Goal: Task Accomplishment & Management: Manage account settings

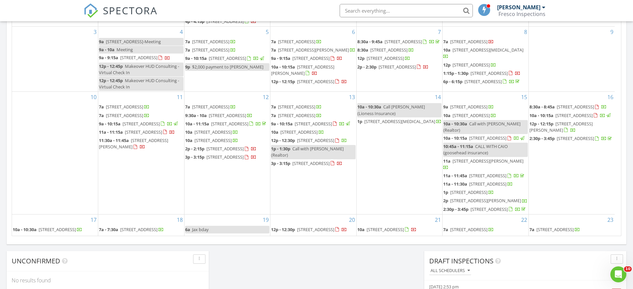
scroll to position [329, 0]
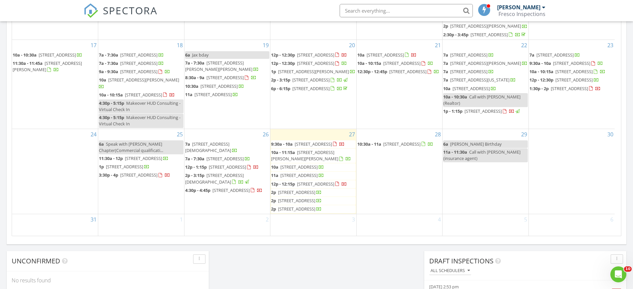
click at [305, 258] on div "Today Sebastian Hazelton 9:30 am 1141 Serenity Ln, Immokalee, FL 34142 Sebastia…" at bounding box center [316, 15] width 633 height 606
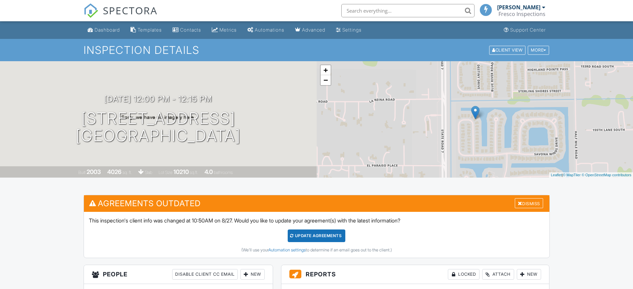
scroll to position [291, 0]
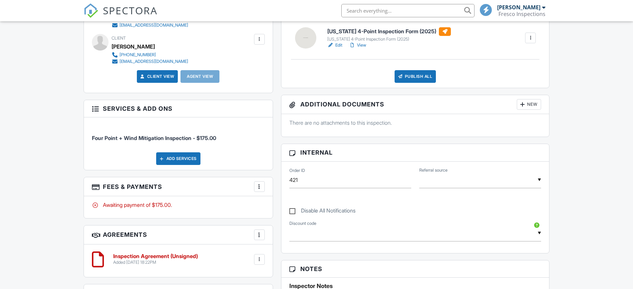
click at [295, 128] on div "There are no attachments to this inspection." at bounding box center [415, 125] width 268 height 23
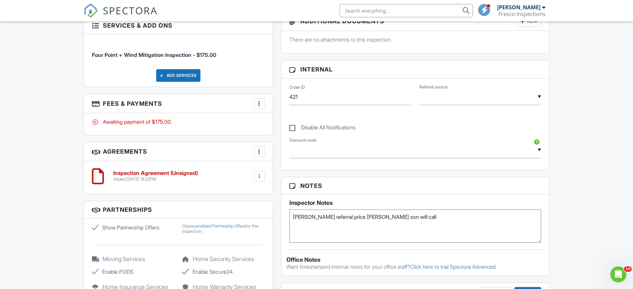
scroll to position [0, 0]
click at [291, 128] on label "Disable All Notifications" at bounding box center [322, 129] width 66 height 8
click at [291, 127] on input "Disable All Notifications" at bounding box center [291, 125] width 4 height 4
checkbox input "true"
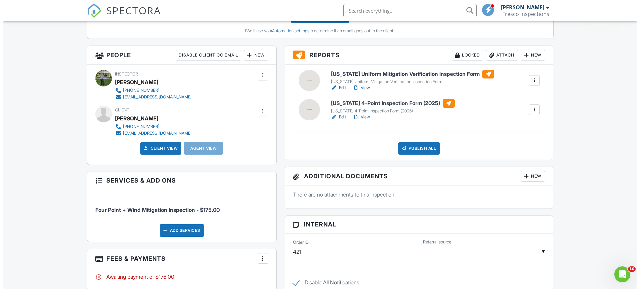
scroll to position [447, 0]
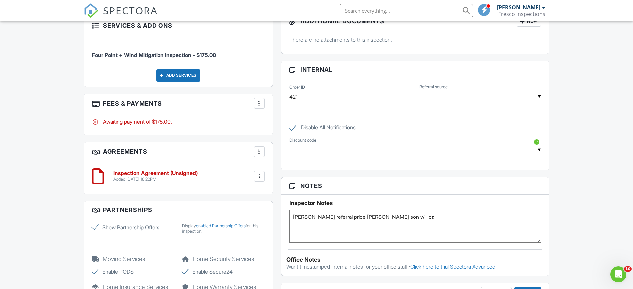
click at [260, 100] on div at bounding box center [259, 103] width 7 height 7
click at [270, 123] on li "Edit Fees & Payments" at bounding box center [293, 124] width 70 height 17
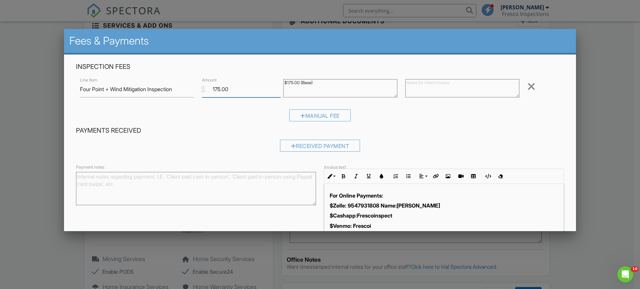
click at [264, 94] on input "175.00" at bounding box center [241, 89] width 79 height 16
drag, startPoint x: 263, startPoint y: 95, endPoint x: 88, endPoint y: 64, distance: 178.2
click at [88, 64] on div "Inspection Fees Line Item Four Point + Wind Mitigation Inspection $ Amount 175.…" at bounding box center [320, 95] width 496 height 64
type input "225"
click at [317, 75] on div "Inspection Fees Line Item Four Point + Wind Mitigation Inspection $ Amount 225 …" at bounding box center [320, 95] width 496 height 64
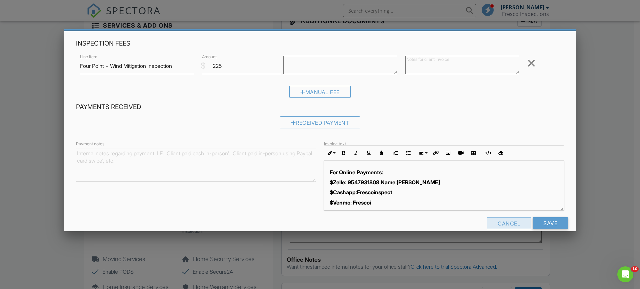
scroll to position [34, 0]
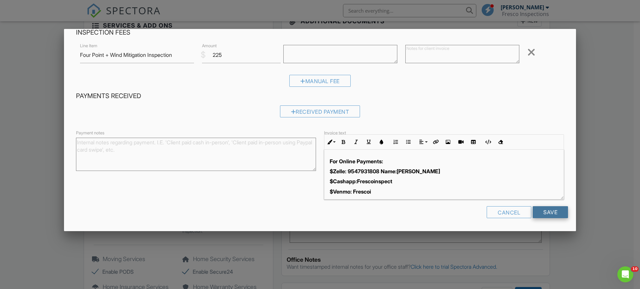
click at [544, 215] on input "Save" at bounding box center [549, 213] width 35 height 12
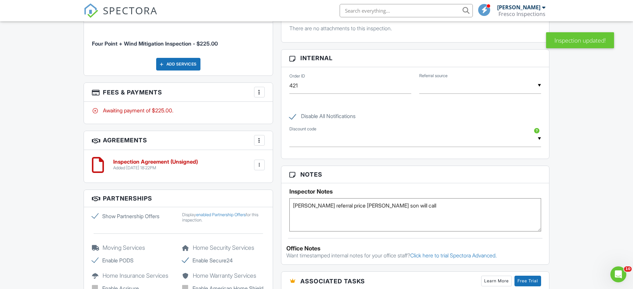
scroll to position [167, 0]
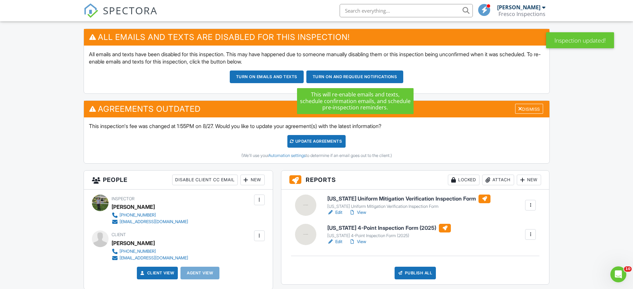
click at [349, 77] on button "Turn on and Requeue Notifications" at bounding box center [354, 77] width 97 height 13
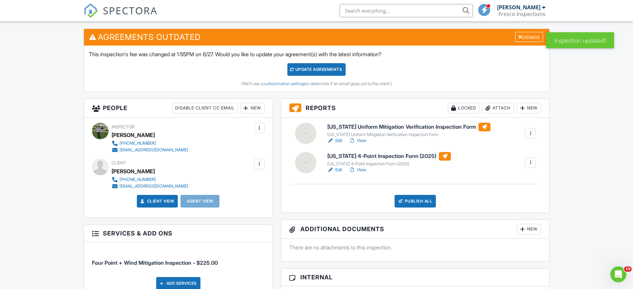
click at [334, 140] on link "Edit" at bounding box center [334, 141] width 15 height 7
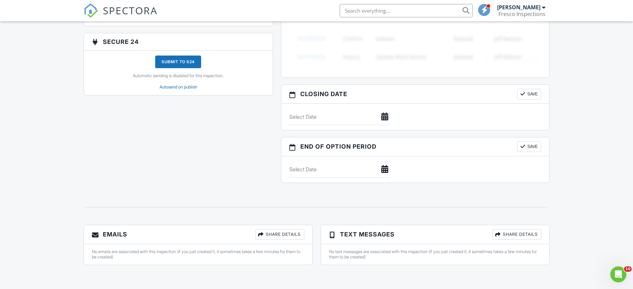
click at [496, 237] on div at bounding box center [498, 234] width 7 height 7
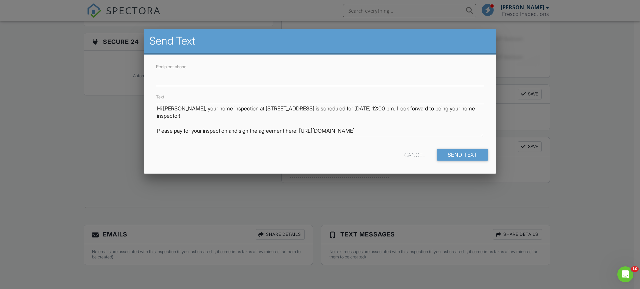
click at [144, 179] on div at bounding box center [320, 148] width 640 height 362
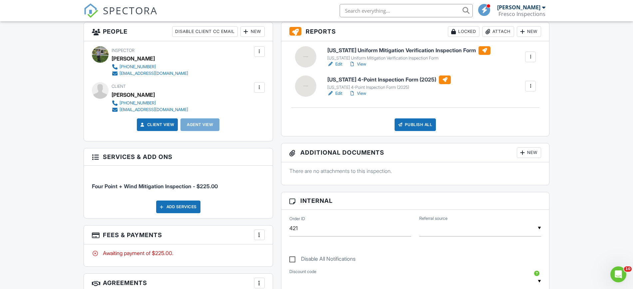
scroll to position [200, 0]
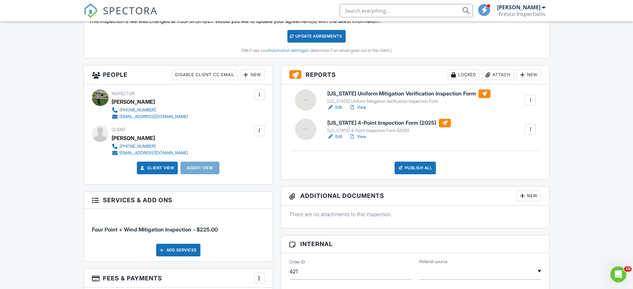
click at [413, 171] on div "Publish All" at bounding box center [416, 168] width 42 height 13
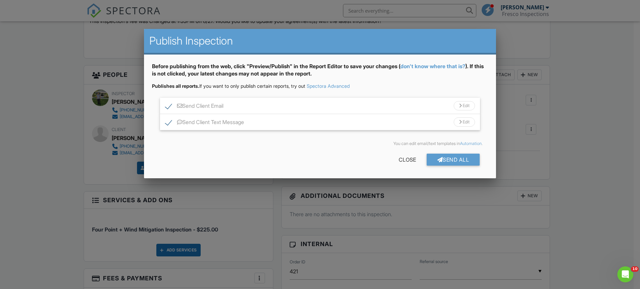
drag, startPoint x: 245, startPoint y: 198, endPoint x: 249, endPoint y: 196, distance: 4.6
click at [246, 199] on div at bounding box center [320, 148] width 640 height 362
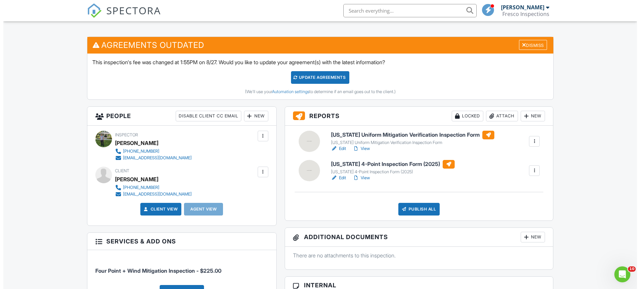
scroll to position [158, 0]
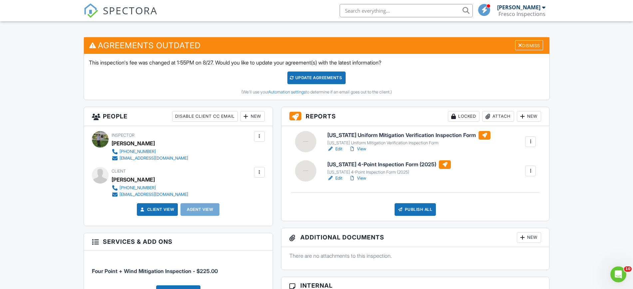
drag, startPoint x: 434, startPoint y: 211, endPoint x: 430, endPoint y: 211, distance: 3.7
click at [434, 211] on div "Publish All" at bounding box center [416, 210] width 42 height 13
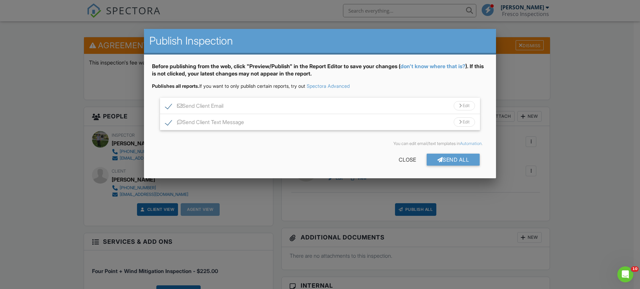
drag, startPoint x: 449, startPoint y: 157, endPoint x: 368, endPoint y: 41, distance: 141.0
click at [449, 157] on div "Send All" at bounding box center [452, 160] width 53 height 12
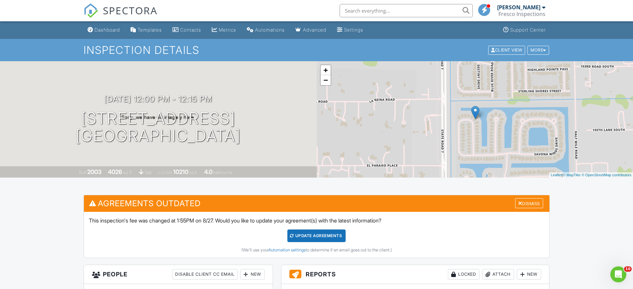
drag, startPoint x: 91, startPoint y: 40, endPoint x: 100, endPoint y: 24, distance: 18.5
click at [100, 21] on div "SPECTORA" at bounding box center [121, 10] width 74 height 21
click at [100, 28] on div "Dashboard" at bounding box center [107, 30] width 25 height 6
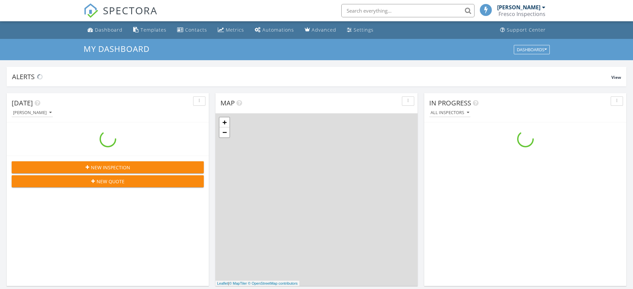
scroll to position [619, 646]
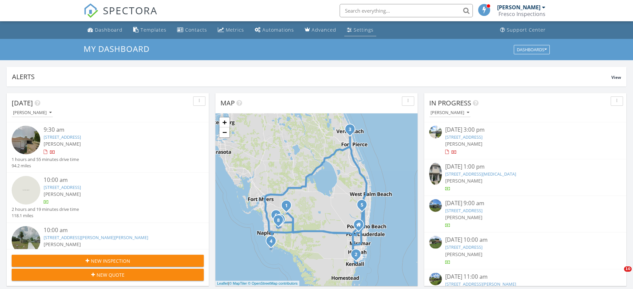
click at [358, 24] on link "Settings" at bounding box center [360, 30] width 32 height 12
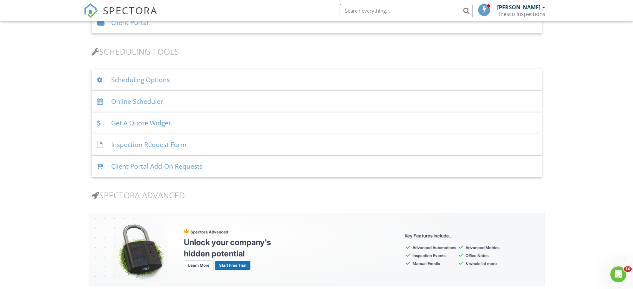
scroll to position [291, 0]
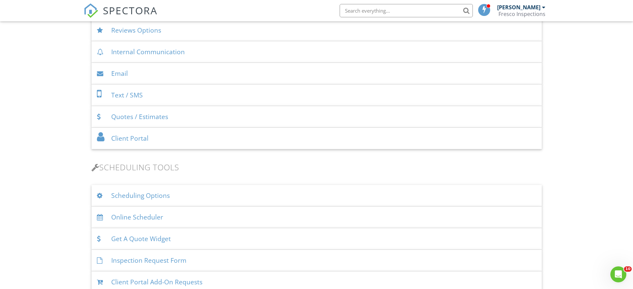
click at [519, 12] on div "Fresco Inspections" at bounding box center [522, 14] width 47 height 7
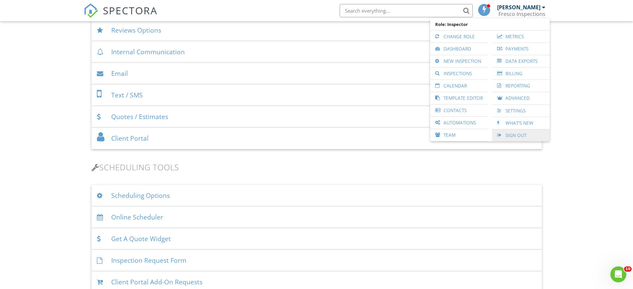
click at [510, 132] on link "Sign Out" at bounding box center [521, 136] width 51 height 12
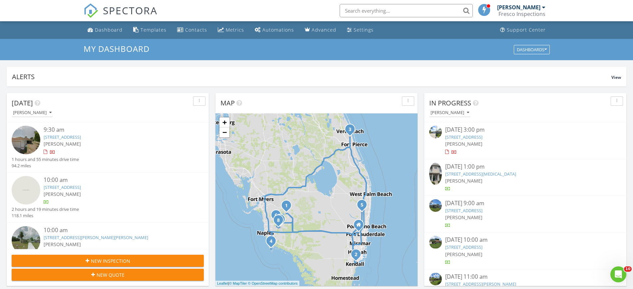
click at [357, 12] on input "text" at bounding box center [406, 10] width 133 height 13
paste input "5234"
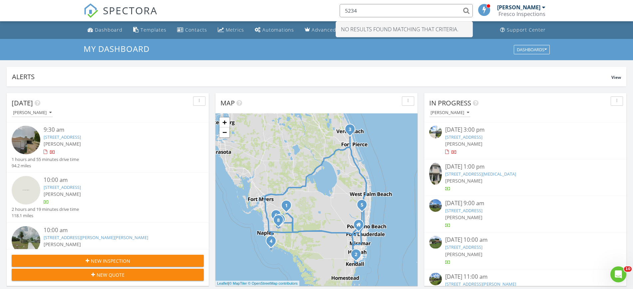
paste input "FERRARI"
type input "FERRARI"
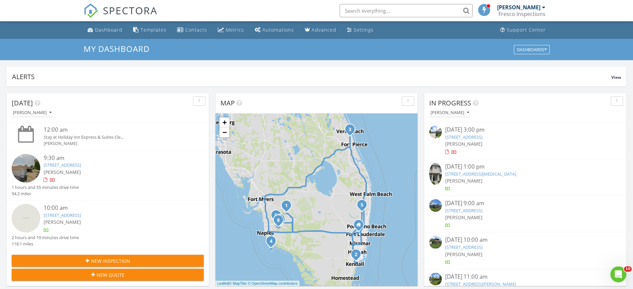
click at [122, 166] on div "1141 Serenity Ln, Immokalee, FL 34142" at bounding box center [116, 165] width 144 height 6
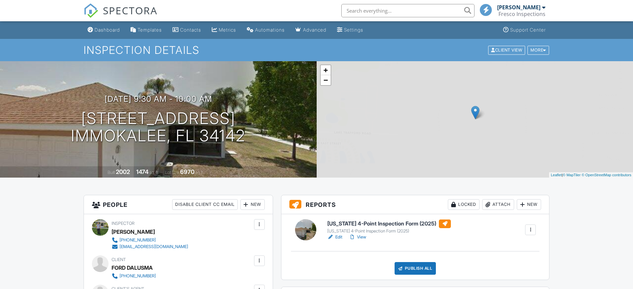
click at [333, 234] on div at bounding box center [330, 237] width 7 height 7
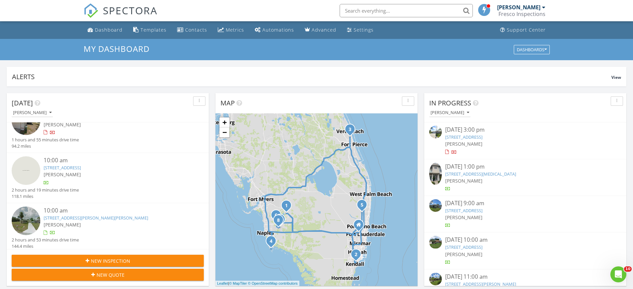
scroll to position [6, 0]
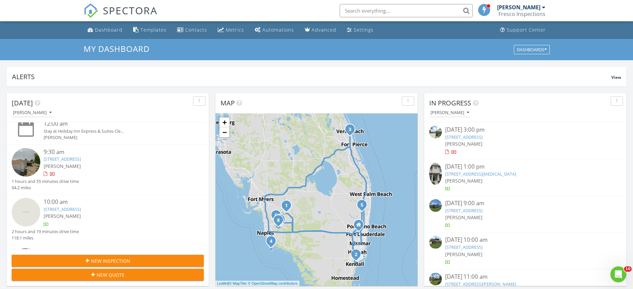
click at [81, 161] on link "1141 Serenity Ln, Immokalee, FL 34142" at bounding box center [62, 159] width 37 height 6
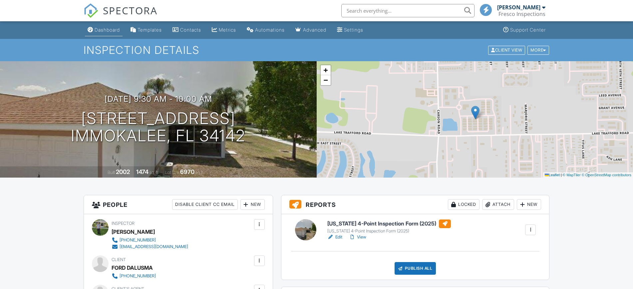
click at [110, 29] on div "Dashboard" at bounding box center [107, 30] width 25 height 6
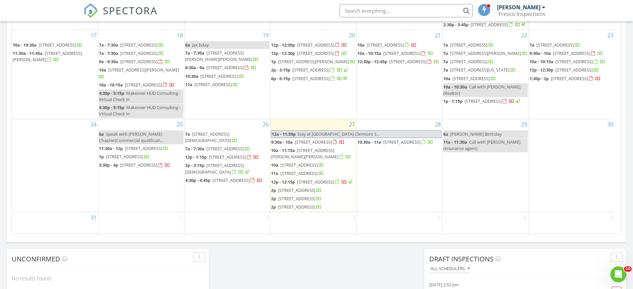
scroll to position [333, 0]
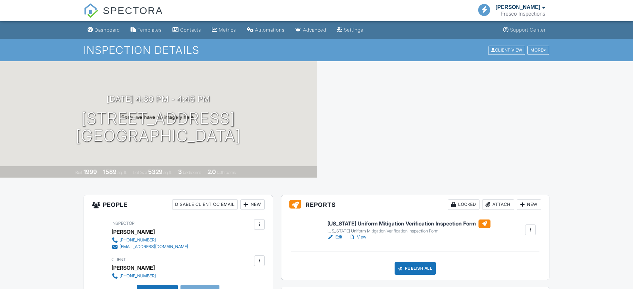
click at [75, 121] on div "[DATE] 4:30 pm - 4:45 pm [STREET_ADDRESS] Miramar, FL 33027" at bounding box center [158, 120] width 317 height 50
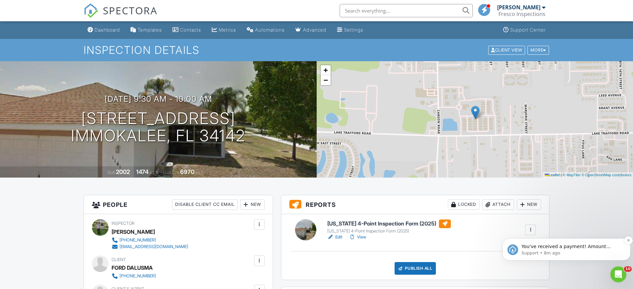
click at [563, 256] on p "Support • 8m ago" at bounding box center [572, 253] width 101 height 6
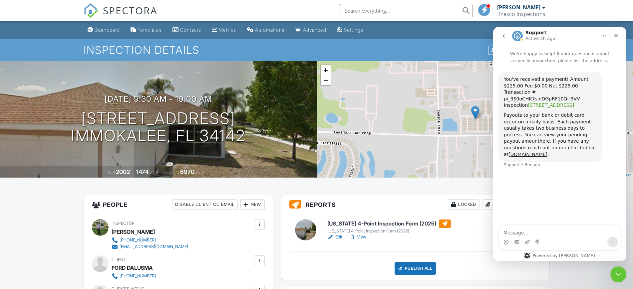
click at [556, 103] on link "[STREET_ADDRESS]" at bounding box center [551, 105] width 46 height 5
click at [113, 30] on div "Dashboard" at bounding box center [107, 30] width 25 height 6
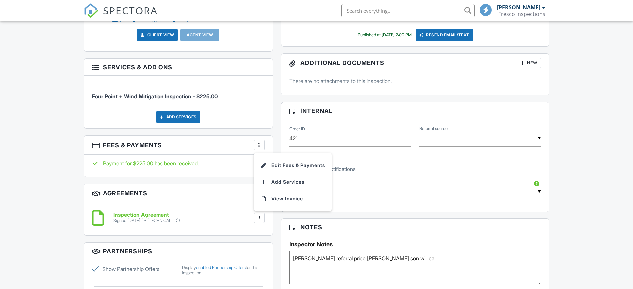
click at [276, 159] on li "Edit Fees & Payments" at bounding box center [293, 165] width 70 height 17
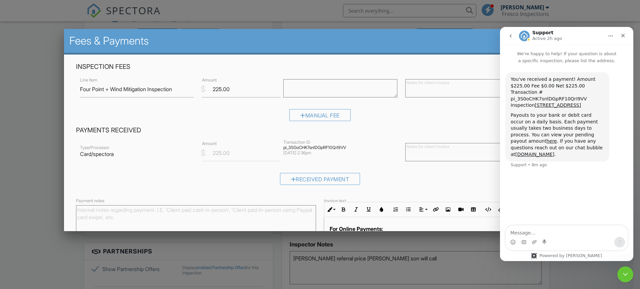
click at [227, 180] on div "Received Payment" at bounding box center [320, 181] width 488 height 17
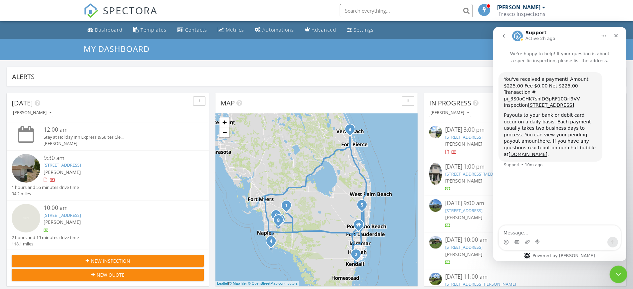
click at [619, 271] on icon "Close Intercom Messenger" at bounding box center [618, 274] width 8 height 8
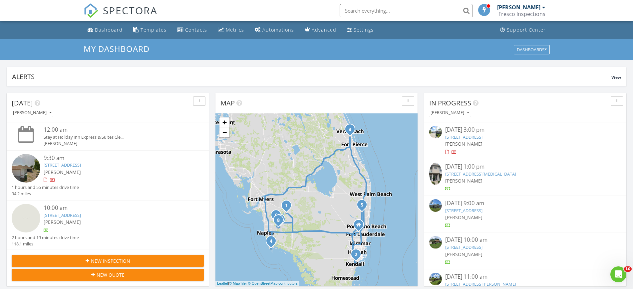
scroll to position [42, 0]
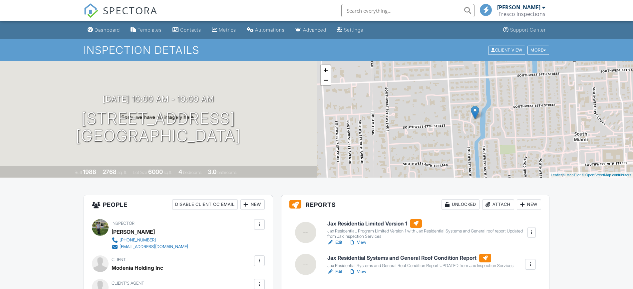
click at [334, 269] on div at bounding box center [330, 272] width 7 height 7
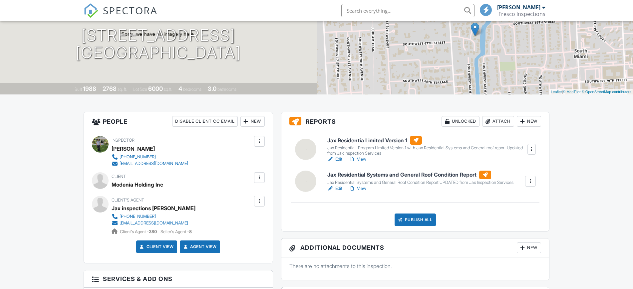
scroll to position [83, 0]
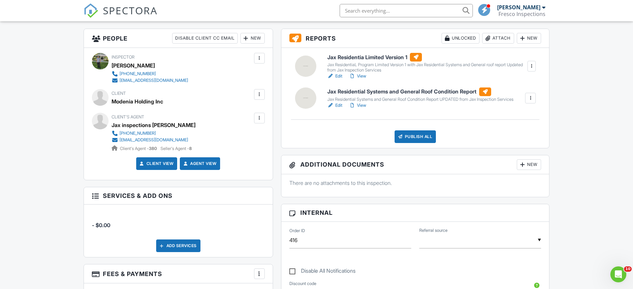
click at [340, 76] on link "Edit" at bounding box center [334, 76] width 15 height 7
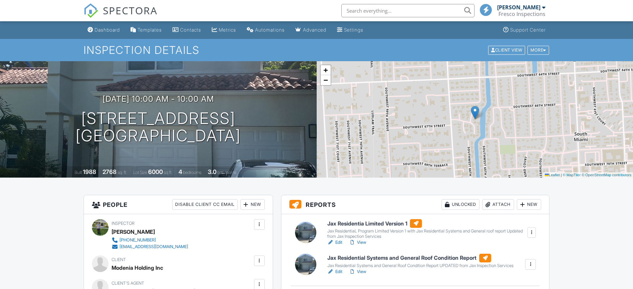
click at [337, 242] on link "Edit" at bounding box center [334, 242] width 15 height 7
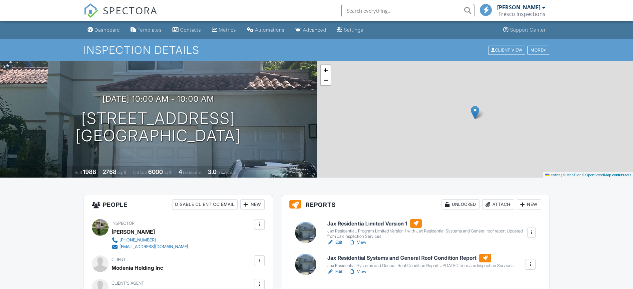
click at [84, 118] on div "08/27/2025 10:00 am - 10:00 am 6648 Mimosa Ct Miami, FL 33143" at bounding box center [158, 120] width 317 height 50
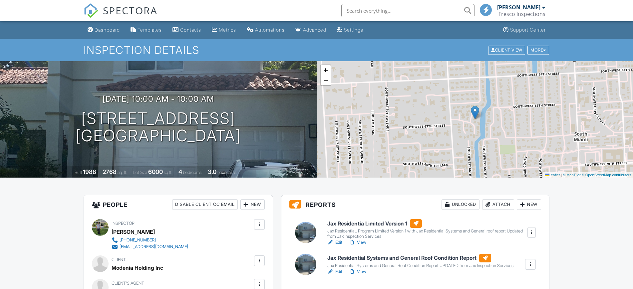
drag, startPoint x: 112, startPoint y: 121, endPoint x: 205, endPoint y: 107, distance: 94.6
click at [229, 138] on div "08/27/2025 10:00 am - 10:00 am 6648 Mimosa Ct Miami, FL 33143" at bounding box center [158, 120] width 317 height 50
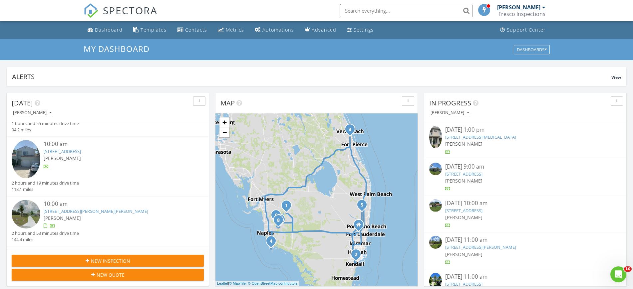
scroll to position [83, 0]
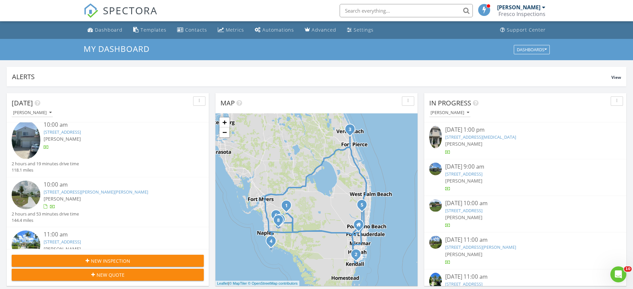
click at [132, 196] on div "[PERSON_NAME]" at bounding box center [116, 199] width 144 height 7
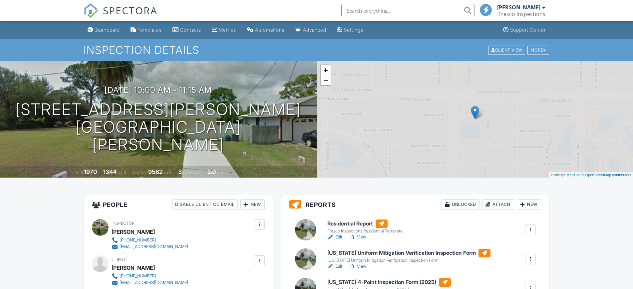
click at [261, 142] on div "[DATE] 10:00 am - 11:15 am [STREET_ADDRESS][PERSON_NAME] [GEOGRAPHIC_DATA][PERS…" at bounding box center [158, 120] width 317 height 68
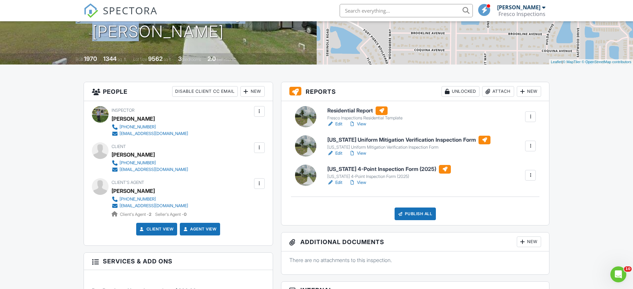
scroll to position [125, 0]
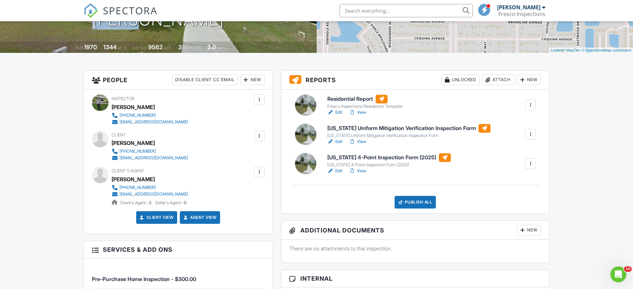
click at [341, 170] on link "Edit" at bounding box center [334, 171] width 15 height 7
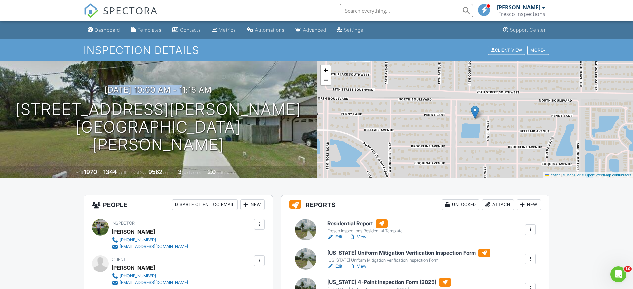
click at [335, 265] on link "Edit" at bounding box center [334, 266] width 15 height 7
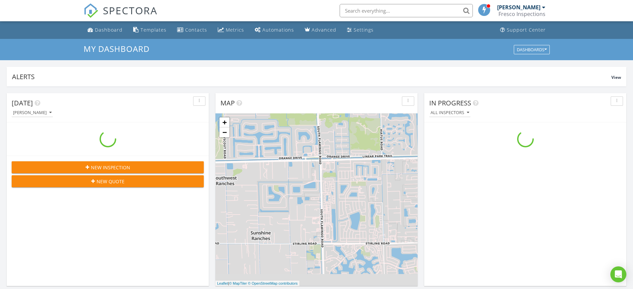
scroll to position [619, 646]
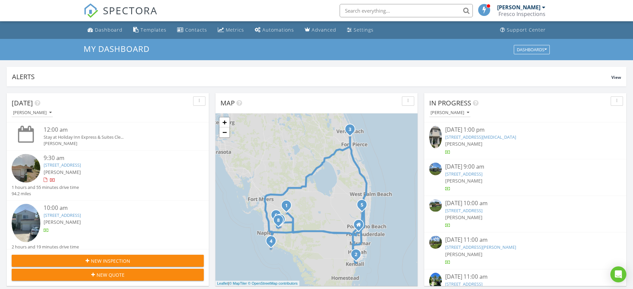
click at [99, 170] on div "[PERSON_NAME]" at bounding box center [116, 172] width 144 height 7
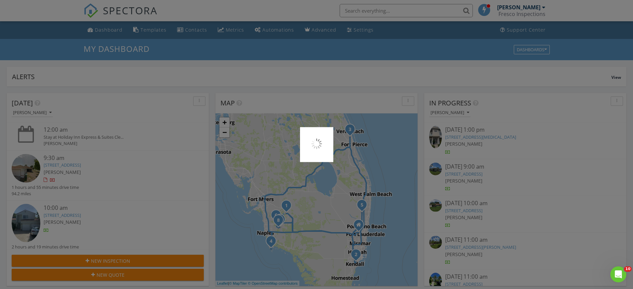
scroll to position [0, 0]
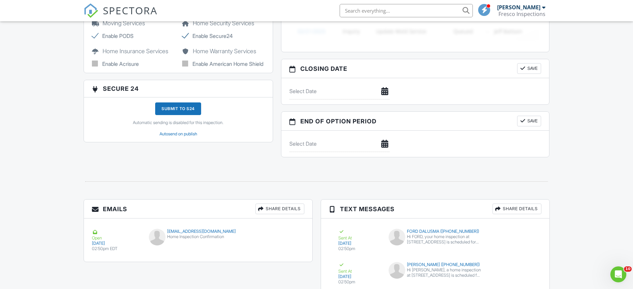
scroll to position [615, 0]
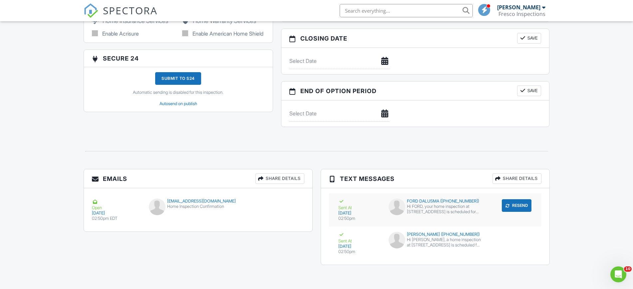
click at [519, 207] on button "Resend" at bounding box center [517, 206] width 30 height 13
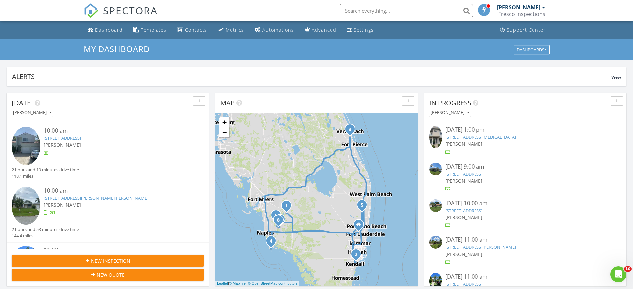
scroll to position [125, 0]
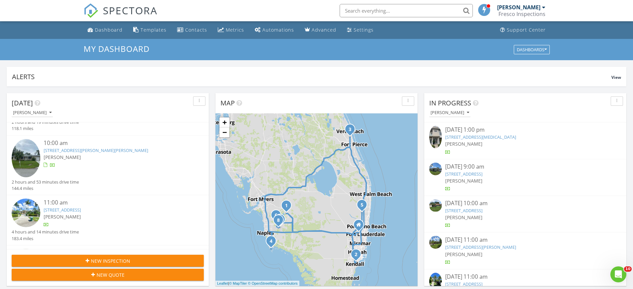
click at [130, 199] on div "11:00 am" at bounding box center [116, 203] width 144 height 8
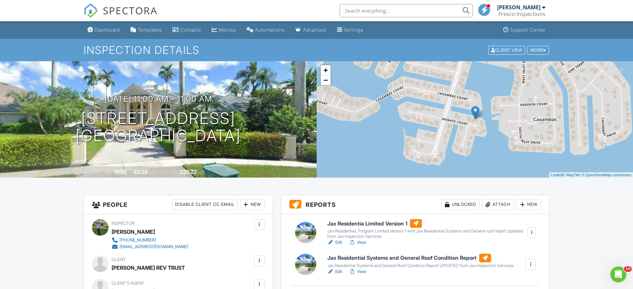
click at [335, 243] on link "Edit" at bounding box center [334, 242] width 15 height 7
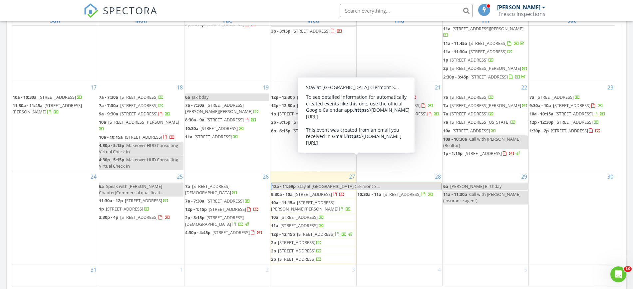
scroll to position [333, 0]
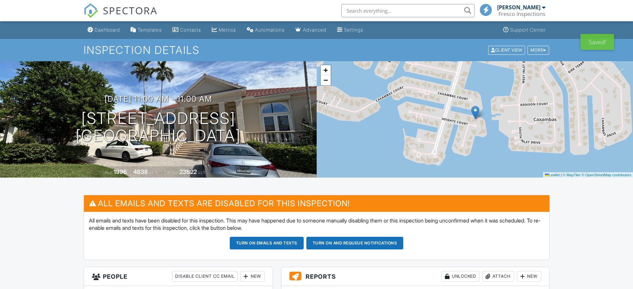
scroll to position [321, 0]
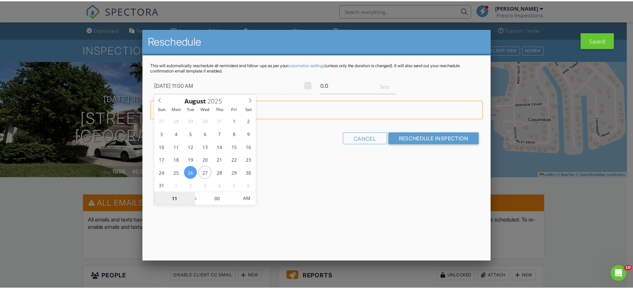
scroll to position [0, 0]
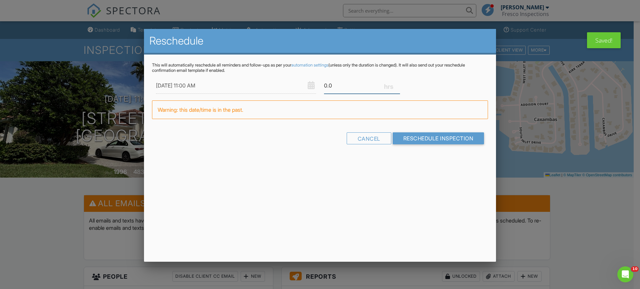
drag, startPoint x: 328, startPoint y: 86, endPoint x: 341, endPoint y: 84, distance: 13.1
click at [341, 84] on input "0.0" at bounding box center [362, 86] width 76 height 16
click at [540, 128] on div at bounding box center [320, 148] width 640 height 362
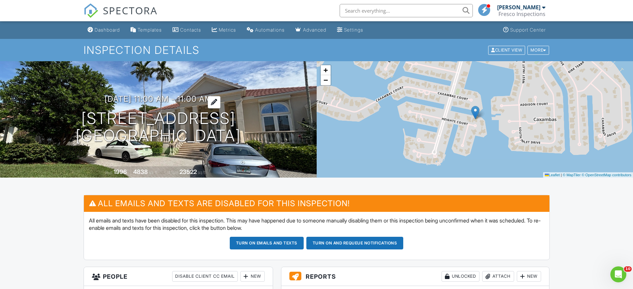
click at [182, 96] on h3 "[DATE] 11:00 am - 11:00 am" at bounding box center [159, 99] width 108 height 9
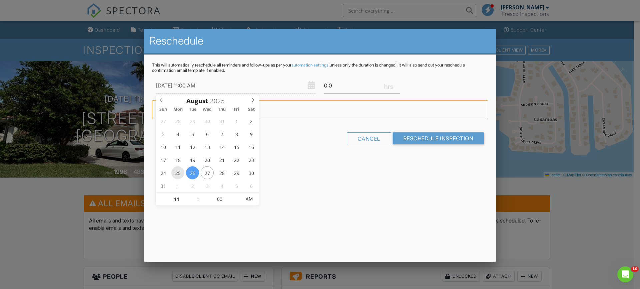
type input "[DATE] 11:00 AM"
drag, startPoint x: 328, startPoint y: 88, endPoint x: 341, endPoint y: 88, distance: 13.3
click at [341, 88] on input "0.0" at bounding box center [362, 86] width 76 height 16
type input "0.5"
click at [392, 133] on input "Reschedule Inspection" at bounding box center [438, 139] width 92 height 12
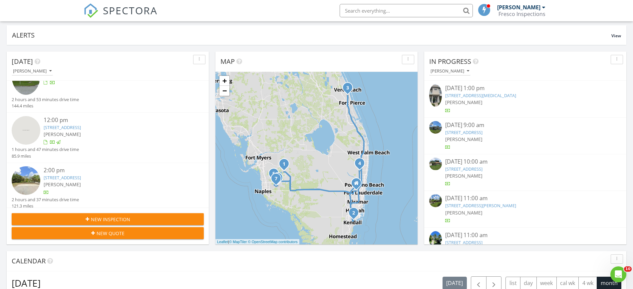
scroll to position [167, 0]
click at [108, 181] on div "[PERSON_NAME]" at bounding box center [116, 184] width 144 height 7
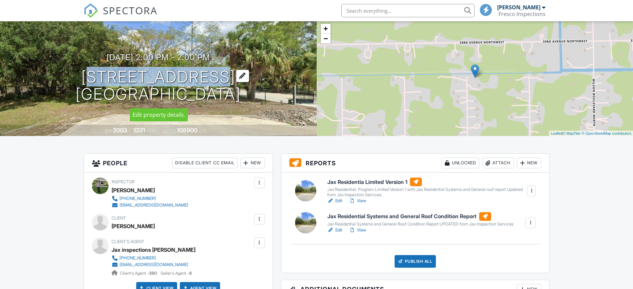
copy h1 "3180 4th St NW"
drag, startPoint x: 94, startPoint y: 76, endPoint x: 220, endPoint y: 82, distance: 126.7
click at [220, 82] on h1 "3180 4th St NW Naples, FL 34120" at bounding box center [158, 85] width 165 height 35
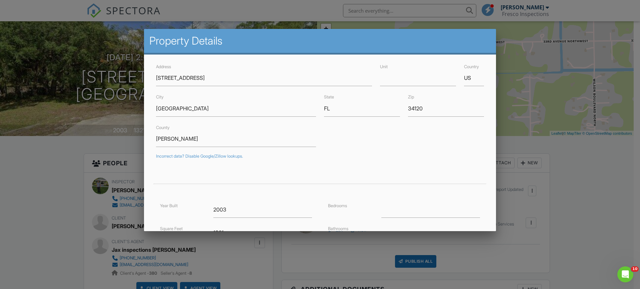
click at [97, 133] on div at bounding box center [320, 148] width 640 height 362
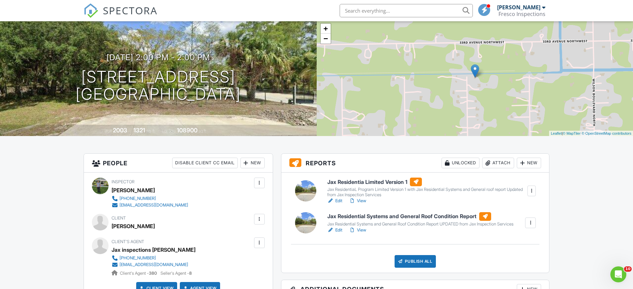
click at [335, 200] on link "Edit" at bounding box center [334, 201] width 15 height 7
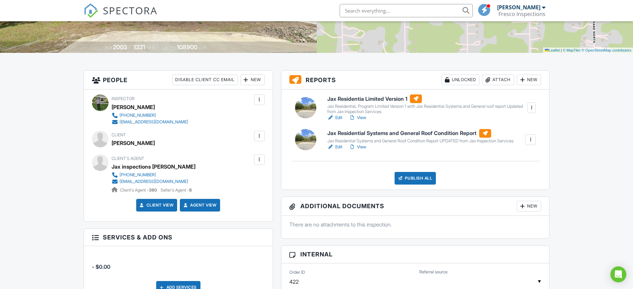
click at [335, 118] on link "Edit" at bounding box center [334, 118] width 15 height 7
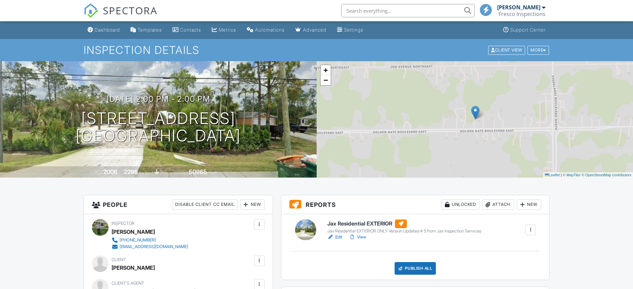
click at [333, 236] on div at bounding box center [330, 237] width 7 height 7
